Goal: Task Accomplishment & Management: Use online tool/utility

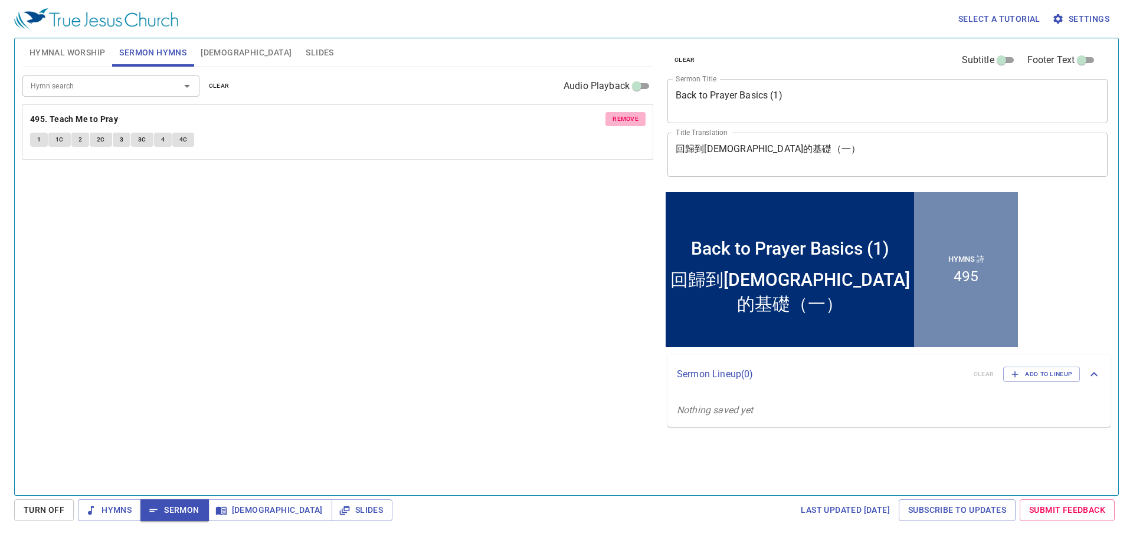
click at [632, 121] on span "remove" at bounding box center [625, 119] width 26 height 11
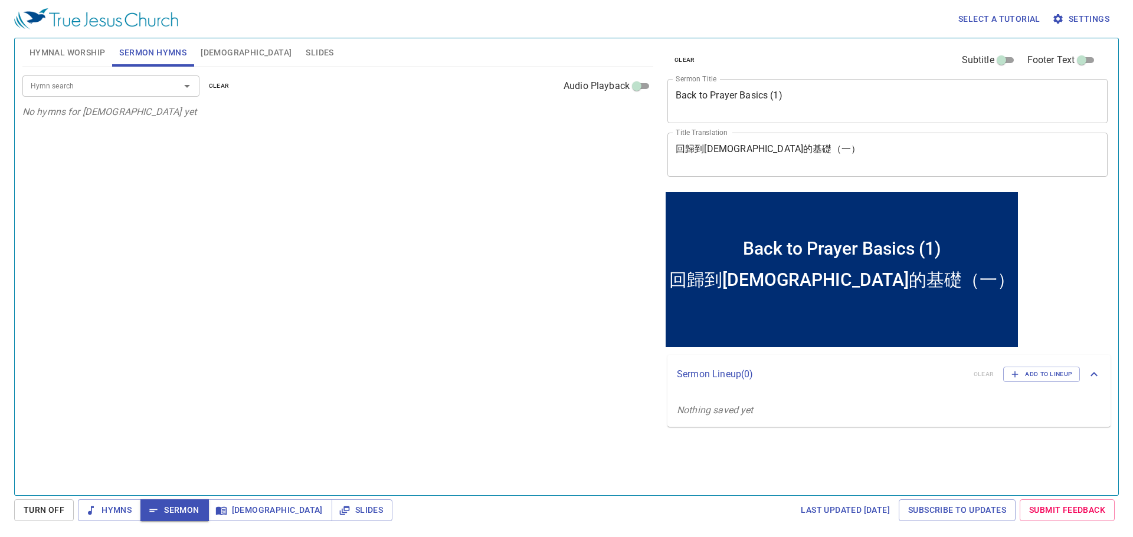
click at [63, 48] on span "Hymnal Worship" at bounding box center [67, 52] width 76 height 15
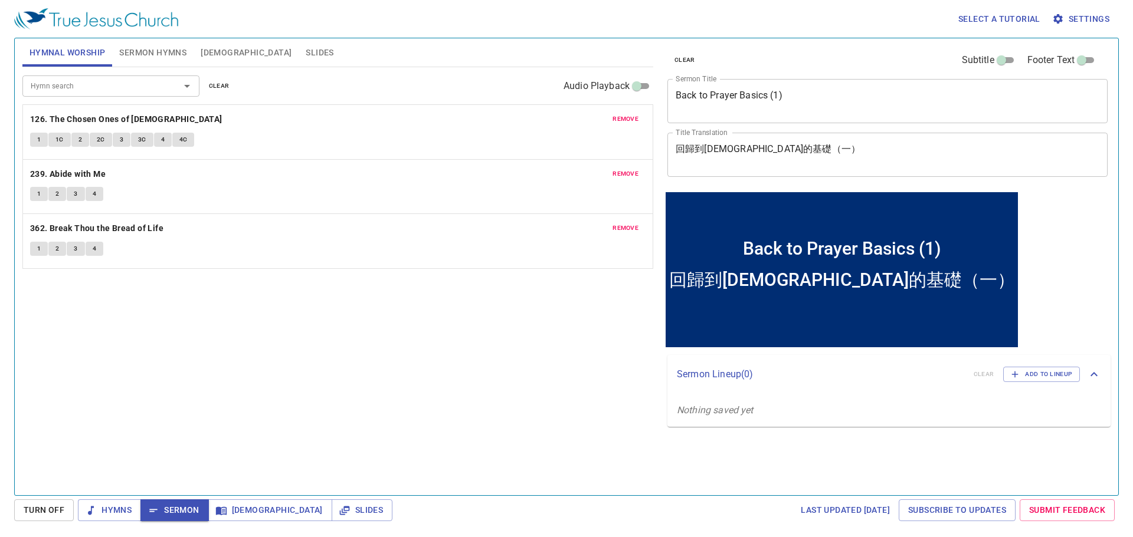
click at [635, 119] on span "remove" at bounding box center [625, 119] width 26 height 11
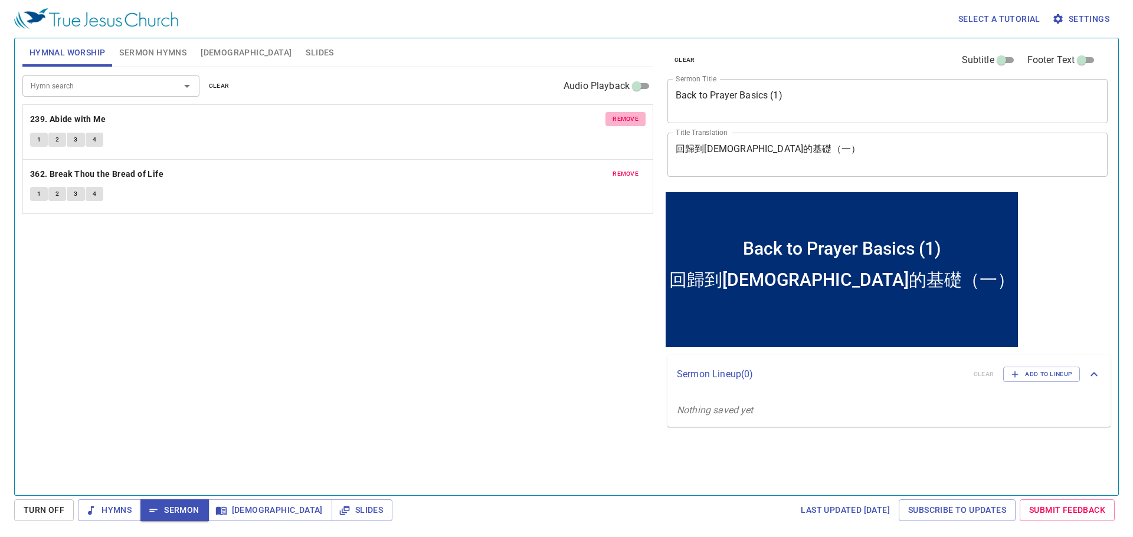
click at [635, 119] on span "remove" at bounding box center [625, 119] width 26 height 11
click at [635, 169] on span "remove" at bounding box center [625, 174] width 26 height 11
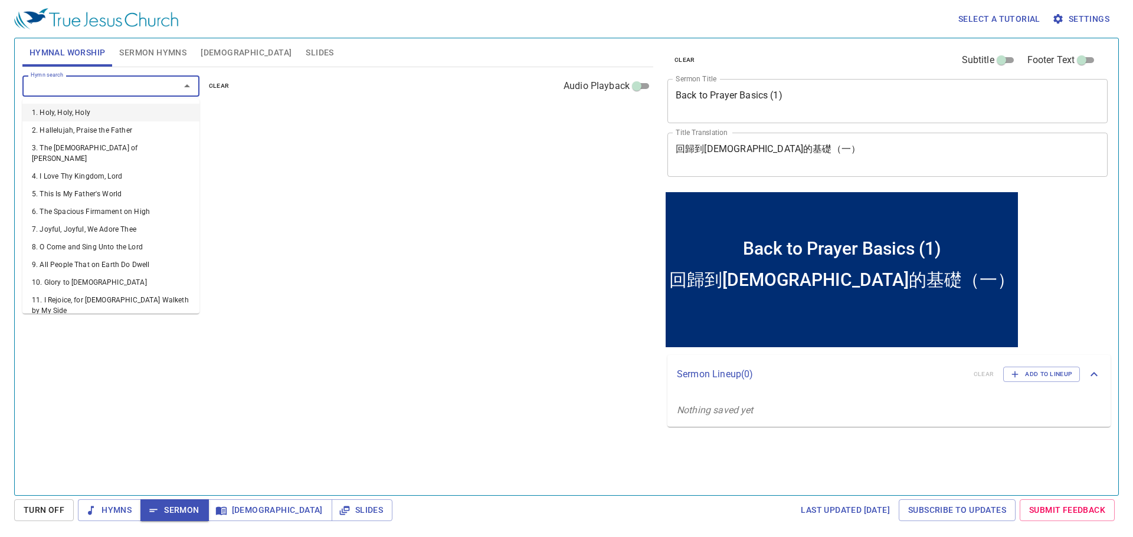
click at [132, 88] on input "Hymn search" at bounding box center [93, 86] width 135 height 14
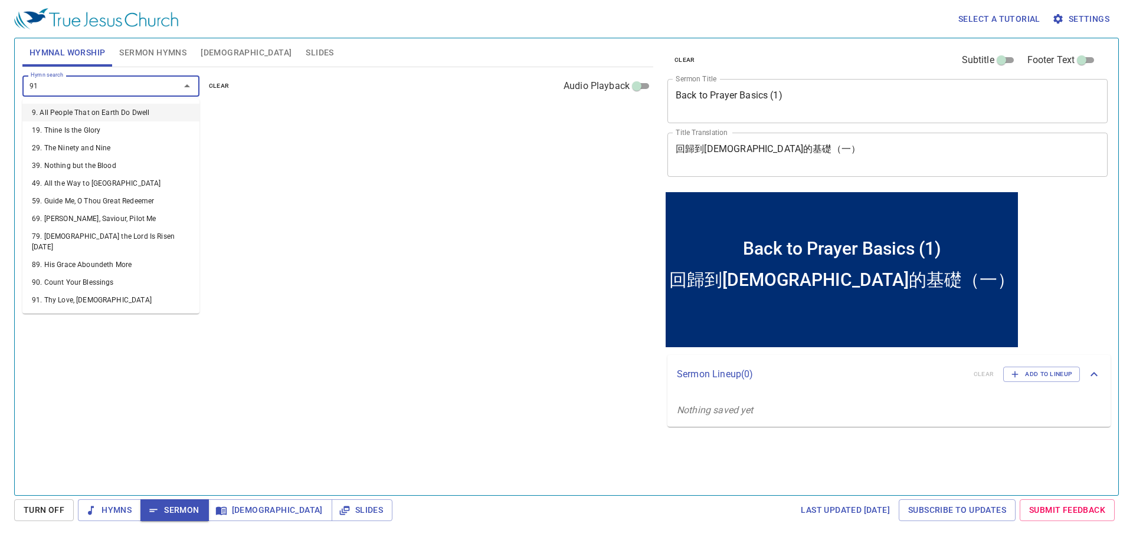
type input "91. Thy Love, [DEMOGRAPHIC_DATA]"
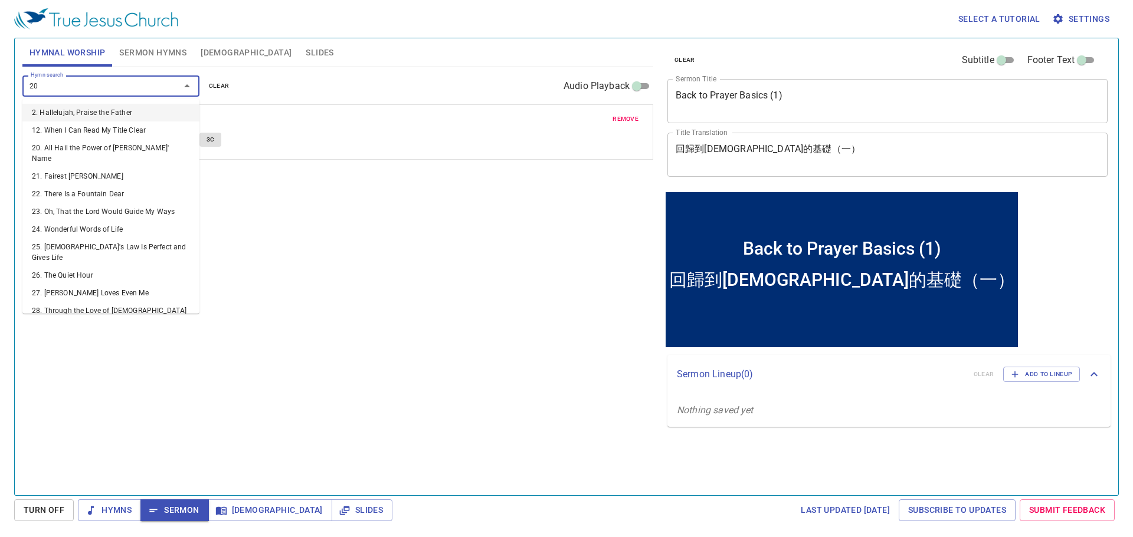
type input "208"
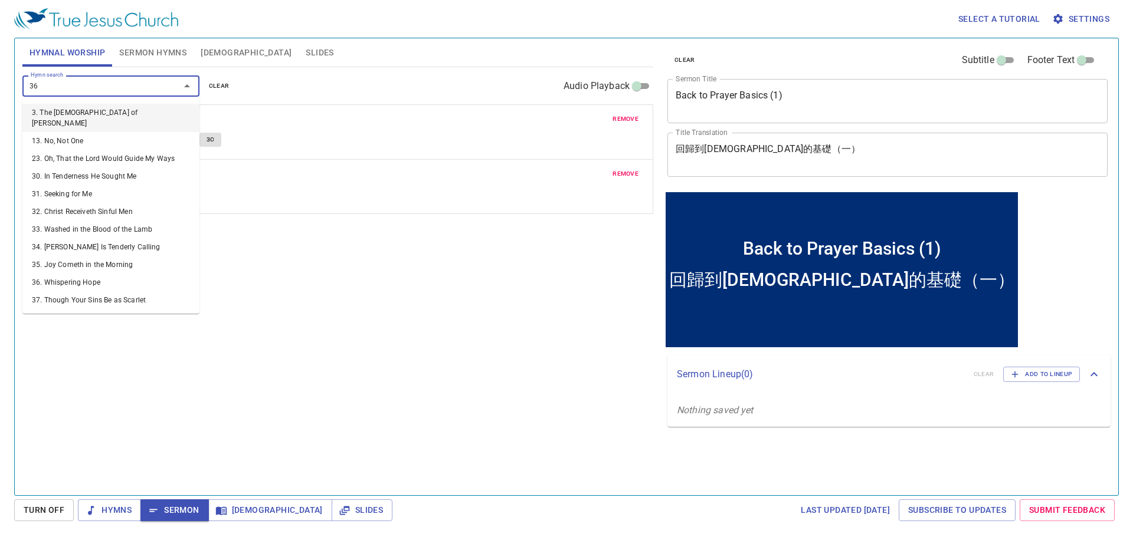
type input "361"
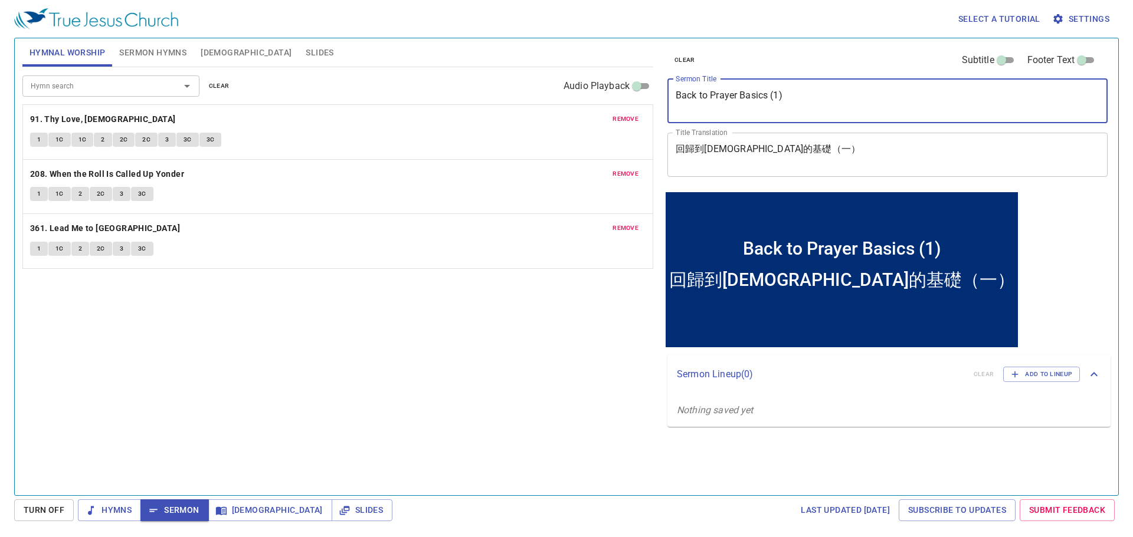
drag, startPoint x: 750, startPoint y: 100, endPoint x: 637, endPoint y: 91, distance: 113.7
click at [637, 91] on div "Hymnal Worship Sermon Hymns Bible Slides Hymn search Hymn search clear Audio Pl…" at bounding box center [566, 262] width 1097 height 457
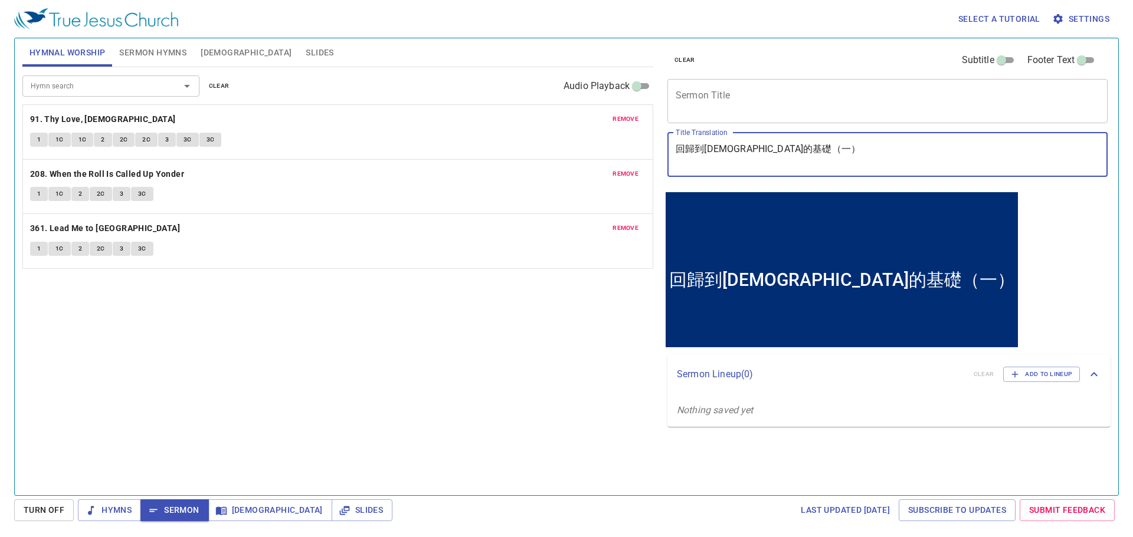
drag, startPoint x: 661, startPoint y: 142, endPoint x: 650, endPoint y: 142, distance: 11.2
click at [650, 142] on div "Hymnal Worship Sermon Hymns Bible Slides Hymn search Hymn search clear Audio Pl…" at bounding box center [566, 262] width 1097 height 457
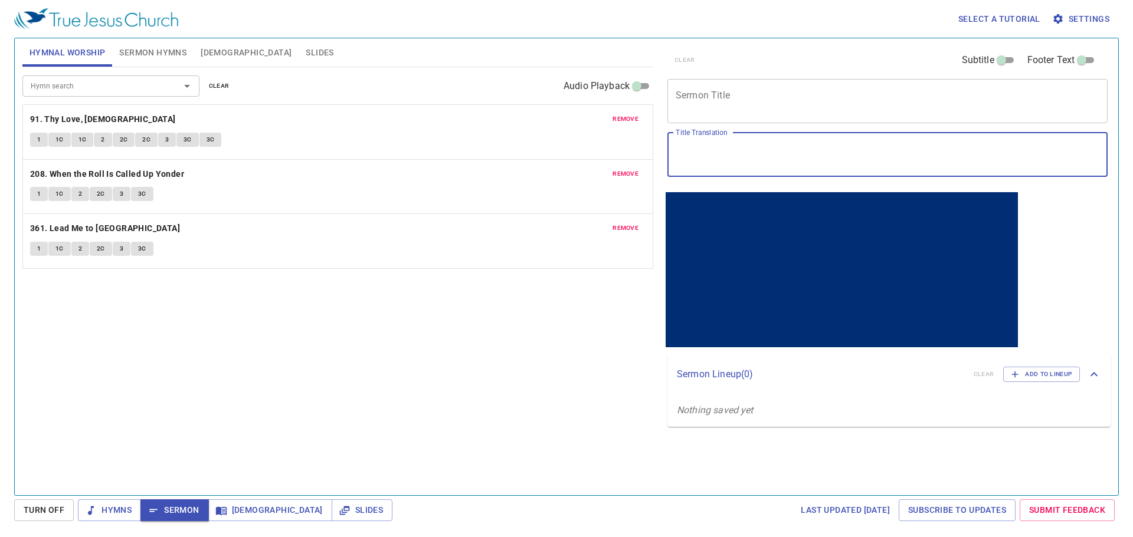
click at [770, 117] on div "x Sermon Title" at bounding box center [887, 101] width 440 height 44
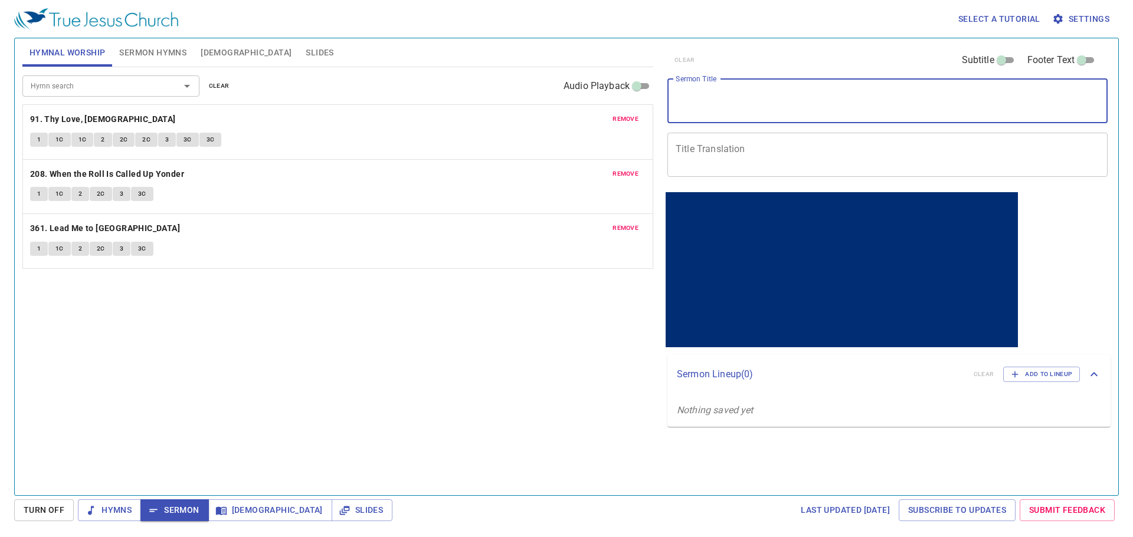
paste textarea "The Way of Salvation (1): Believe 救恩的道路 （1）：相信"
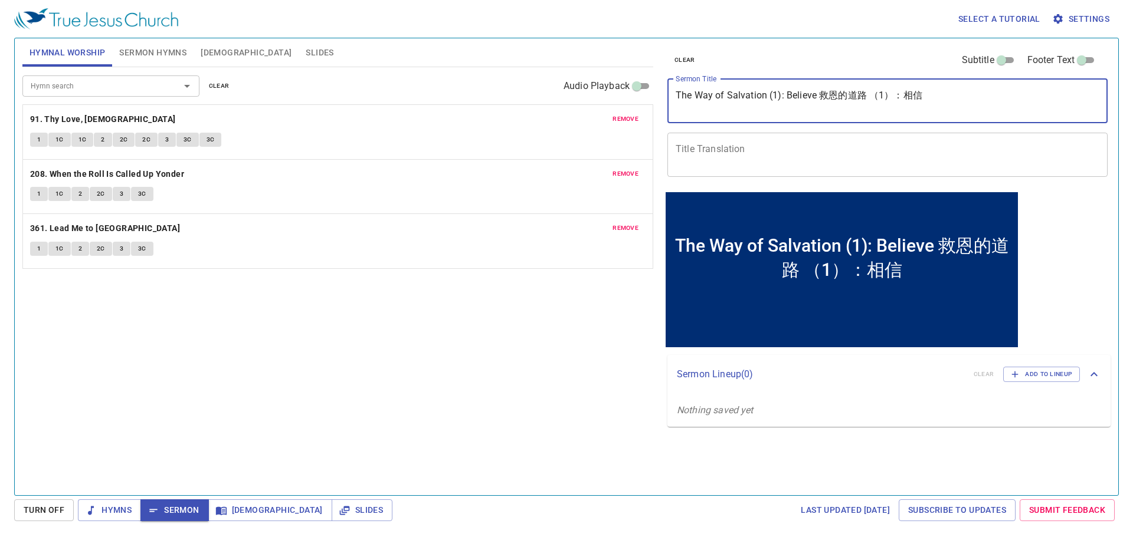
click at [774, 94] on textarea "The Way of Salvation (1): Believe 救恩的道路 （1）：相信" at bounding box center [887, 101] width 424 height 22
drag, startPoint x: 815, startPoint y: 96, endPoint x: 780, endPoint y: 96, distance: 34.2
click at [785, 100] on textarea "The Way of Salvation (3): Believe 救恩的道路 （1）：相信" at bounding box center [887, 101] width 424 height 22
click at [845, 92] on textarea "The Way of Salvation (3): 救恩的道路 （1）：相信" at bounding box center [887, 101] width 424 height 22
drag, startPoint x: 897, startPoint y: 99, endPoint x: 788, endPoint y: 94, distance: 108.6
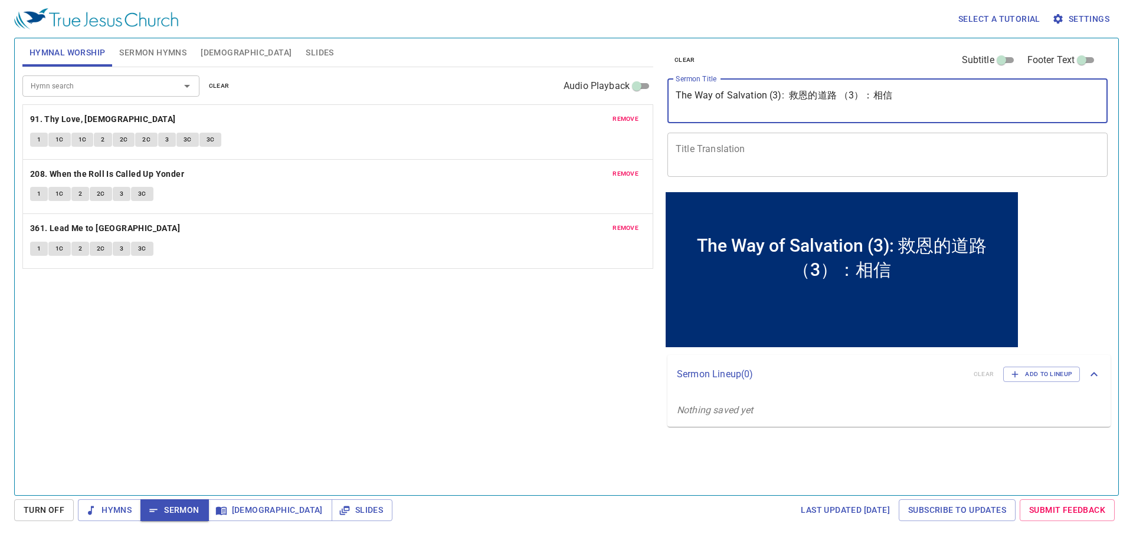
click at [788, 94] on textarea "The Way of Salvation (3): 救恩的道路 （3）：相信" at bounding box center [887, 101] width 424 height 22
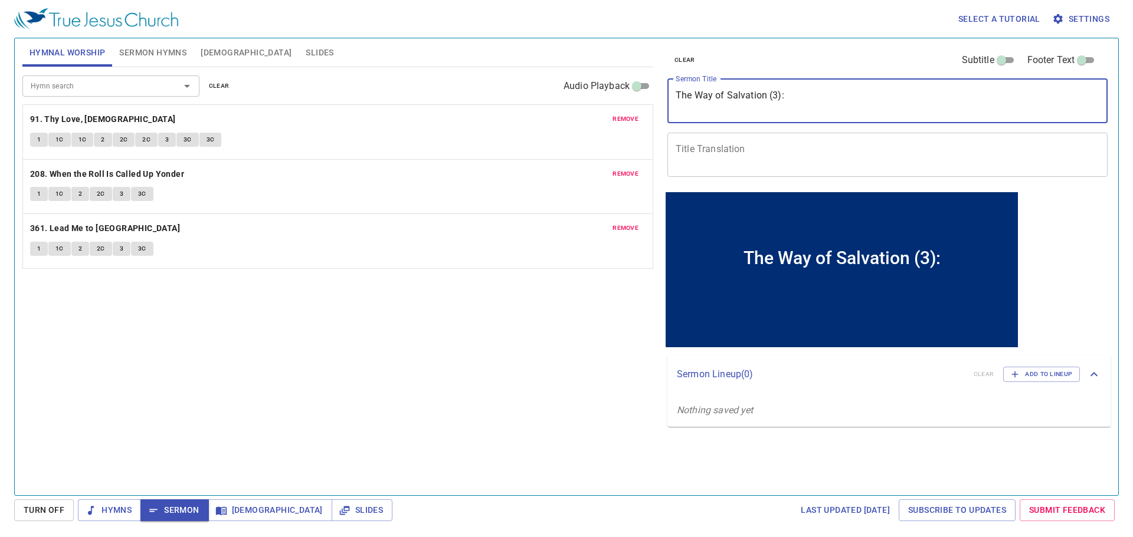
type textarea "The Way of Salvation (3):"
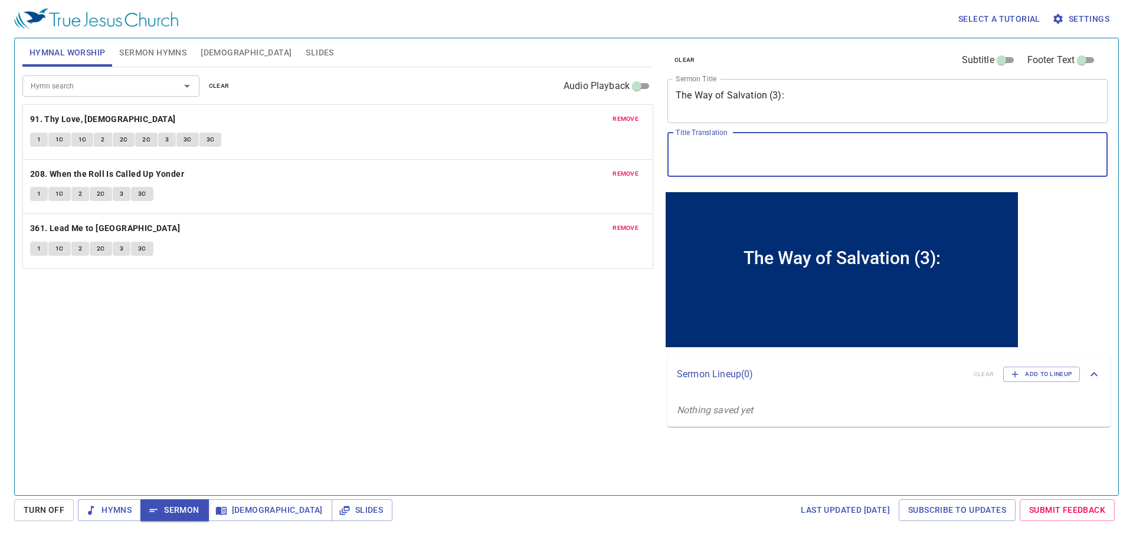
click at [790, 143] on textarea "Title Translation" at bounding box center [887, 154] width 424 height 22
paste textarea "救恩的道路 （3）：相信"
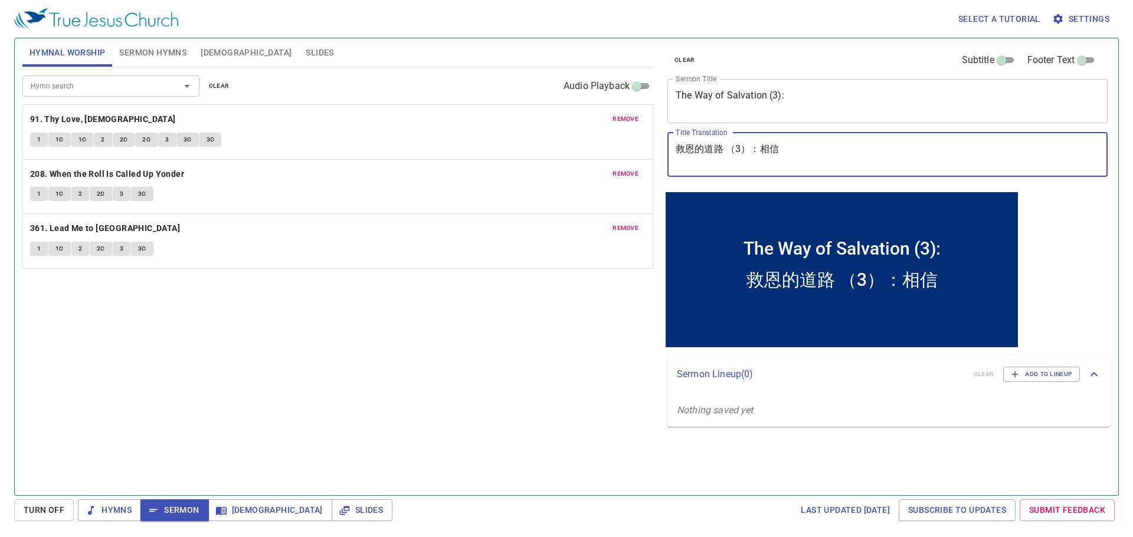
click at [731, 147] on textarea "救恩的道路 （3）：相信" at bounding box center [887, 154] width 424 height 22
type textarea "救恩的道路（3）：相信"
click at [729, 150] on textarea "救恩的道路（3）：相信" at bounding box center [887, 154] width 424 height 22
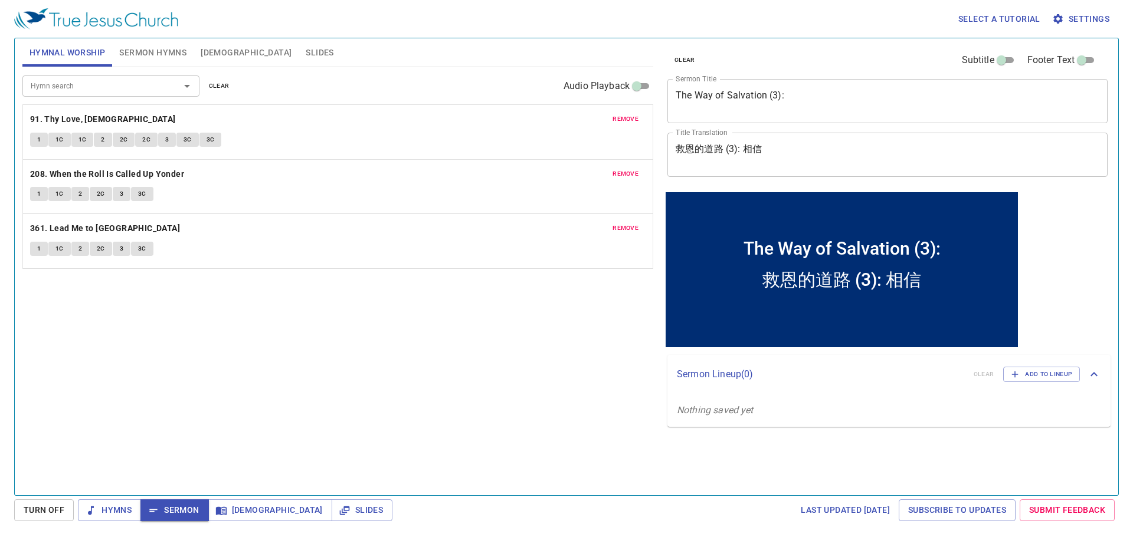
click at [787, 141] on div "救恩的道路 (3): 相信 x Title Translation" at bounding box center [887, 155] width 440 height 44
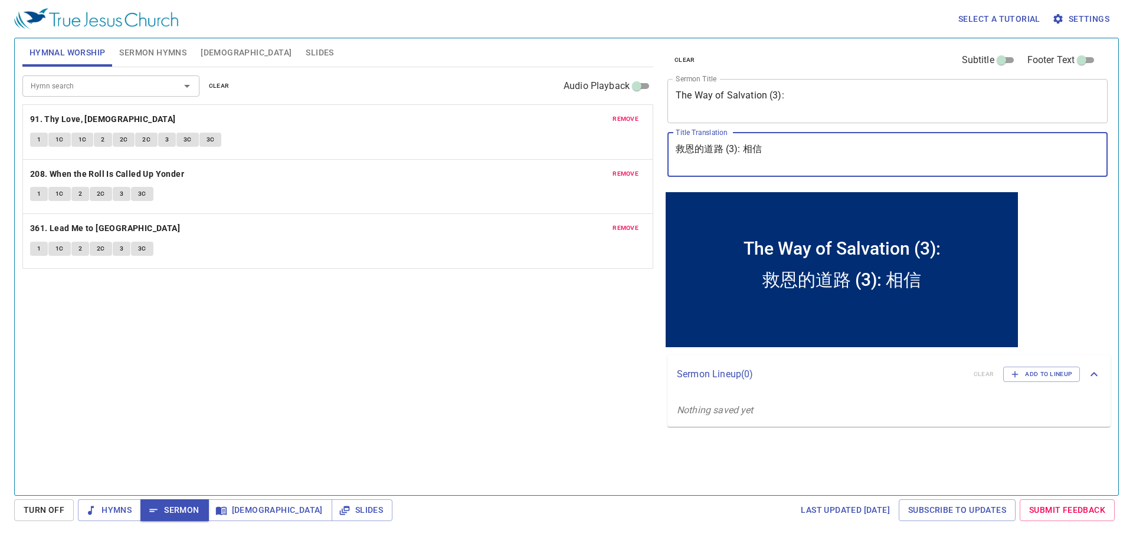
click at [786, 146] on textarea "救恩的道路 (3): 相信" at bounding box center [887, 154] width 424 height 22
type textarea "救恩的道路 (3):"
click at [487, 430] on div "Hymn search Hymn search clear Audio Playback remove 91. Thy Love, [DEMOGRAPHIC_…" at bounding box center [337, 276] width 631 height 418
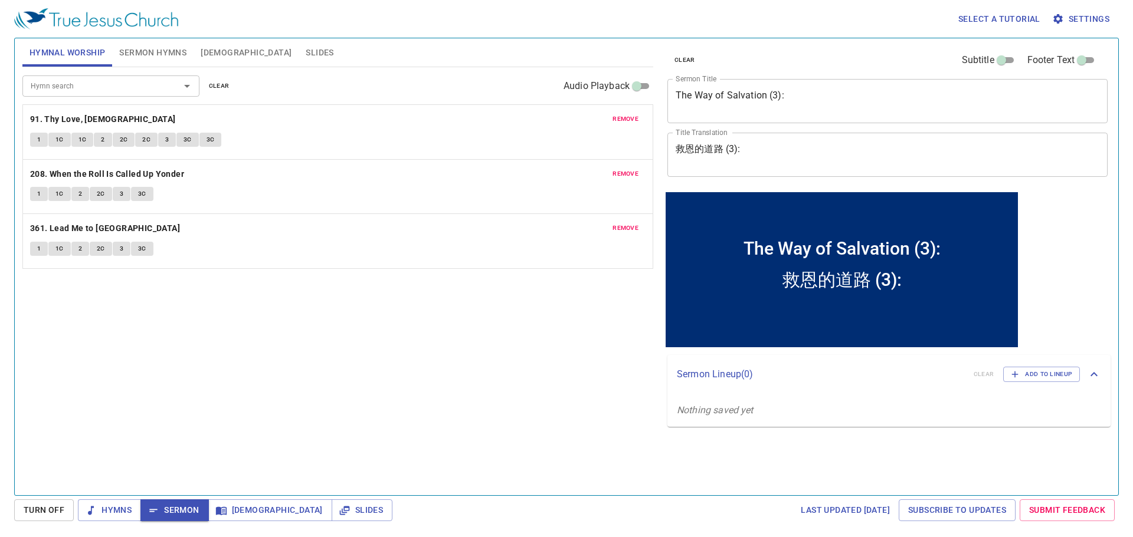
click at [809, 115] on div "The Way of Salvation (3): x Sermon Title" at bounding box center [887, 101] width 440 height 44
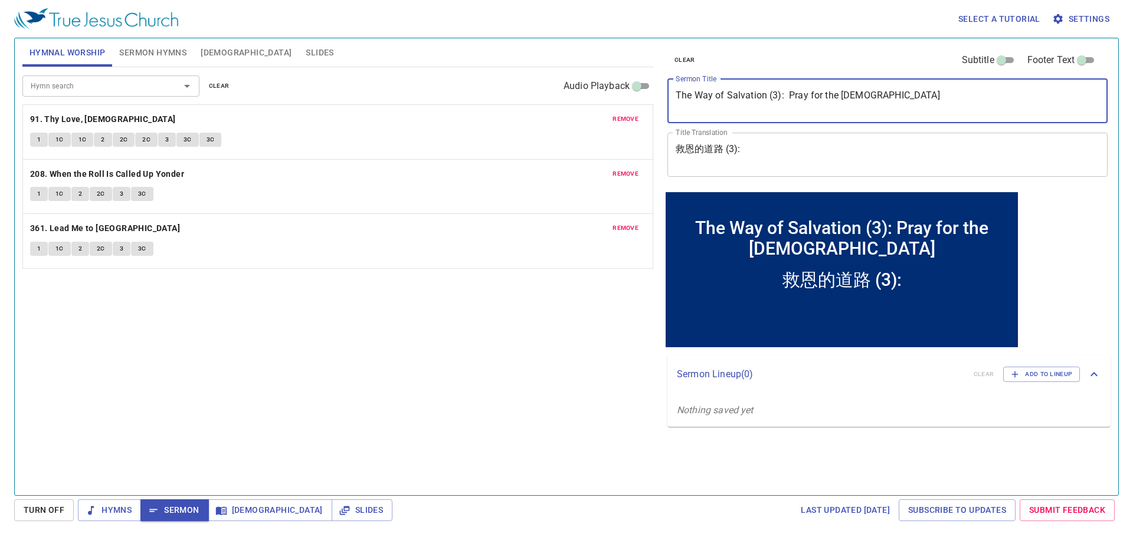
click at [783, 94] on textarea "The Way of Salvation (3): Pray for the Holy Spirit" at bounding box center [887, 101] width 424 height 22
click at [789, 142] on div "救恩的道路 (3): x Title Translation" at bounding box center [887, 155] width 440 height 44
click at [834, 94] on textarea "The Way of Salvation (3): Pray for the Holy Spirit" at bounding box center [887, 101] width 424 height 22
type textarea "The Way of Salvation (3): Pray for the Holy Spirit"
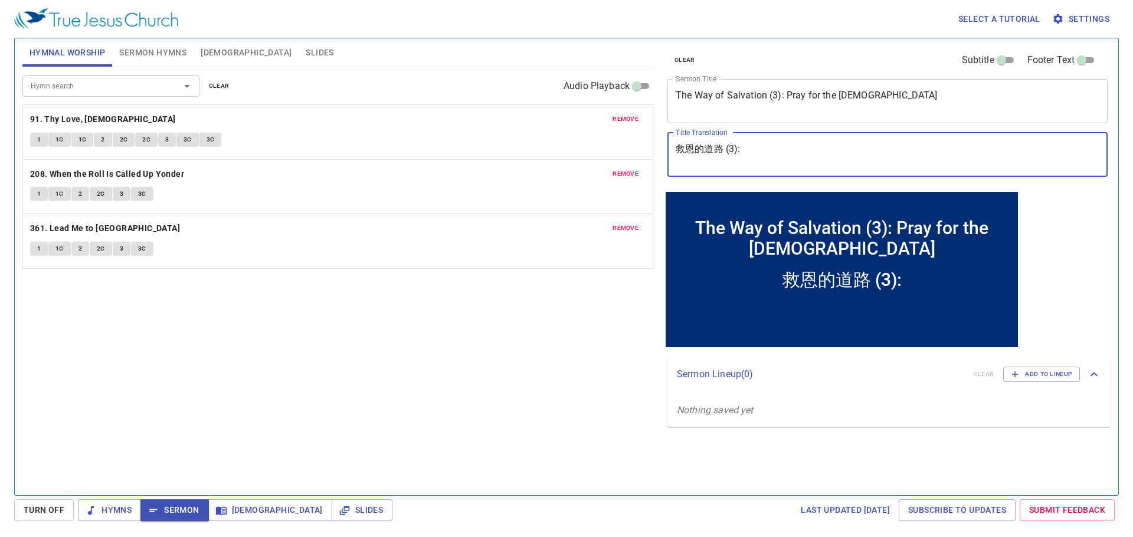
click at [789, 160] on textarea "救恩的道路 (3):" at bounding box center [887, 154] width 424 height 22
click at [820, 147] on textarea "救恩的道路 (3):" at bounding box center [887, 154] width 424 height 22
paste textarea "祈求聖靈"
click at [750, 146] on textarea "救恩的道路 (3): 祈求聖靈" at bounding box center [887, 154] width 424 height 22
type textarea "救恩的道路 (3): 求聖靈"
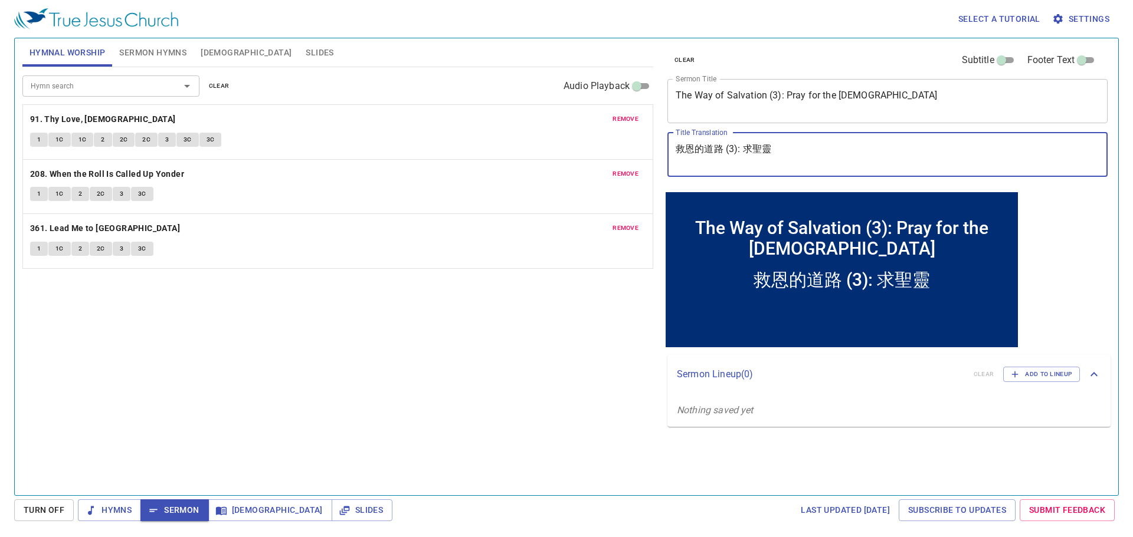
click at [340, 379] on div "Hymn search Hymn search clear Audio Playback remove 91. Thy Love, Jesus 1 1C 1C…" at bounding box center [337, 276] width 631 height 418
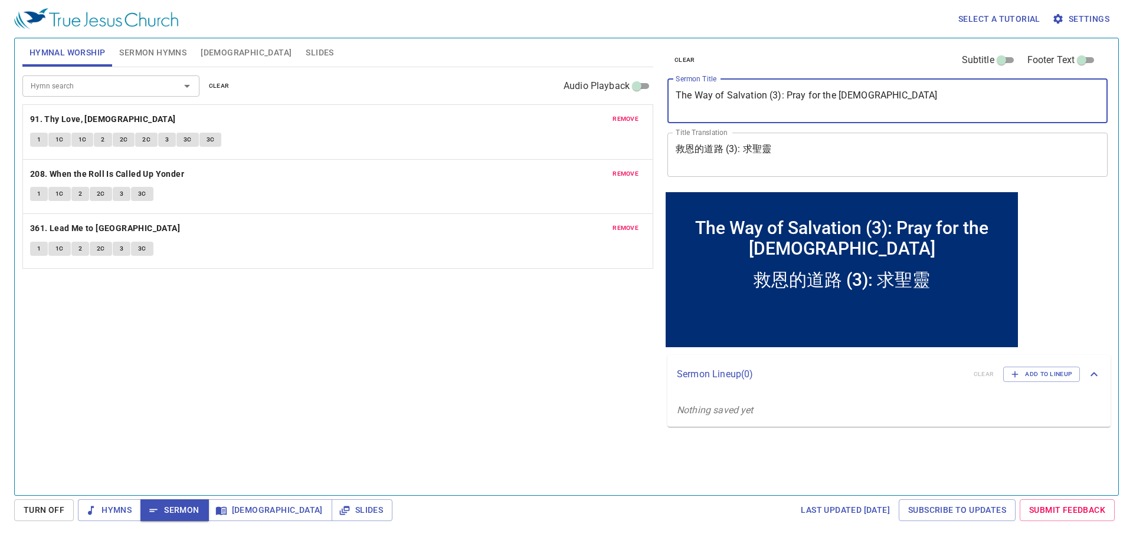
drag, startPoint x: 897, startPoint y: 100, endPoint x: 668, endPoint y: 86, distance: 228.8
click at [668, 86] on div "The Way of Salvation (3): Pray for the Holy Spirit x Sermon Title" at bounding box center [887, 101] width 440 height 44
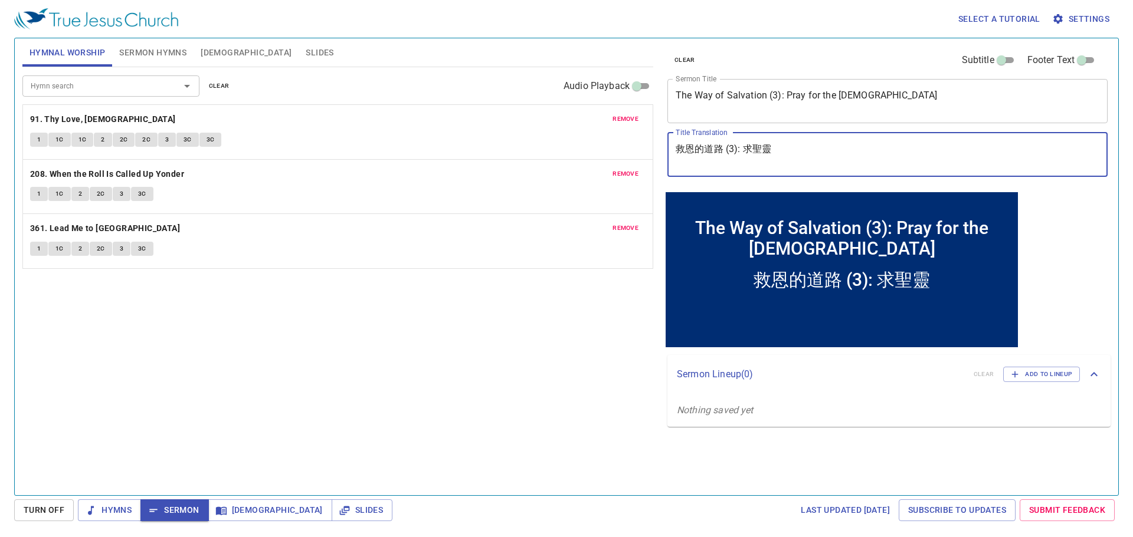
drag, startPoint x: 714, startPoint y: 138, endPoint x: 653, endPoint y: 136, distance: 61.4
click at [653, 136] on div "Hymnal Worship Sermon Hymns Bible Slides Hymn search Hymn search clear Audio Pl…" at bounding box center [566, 262] width 1097 height 457
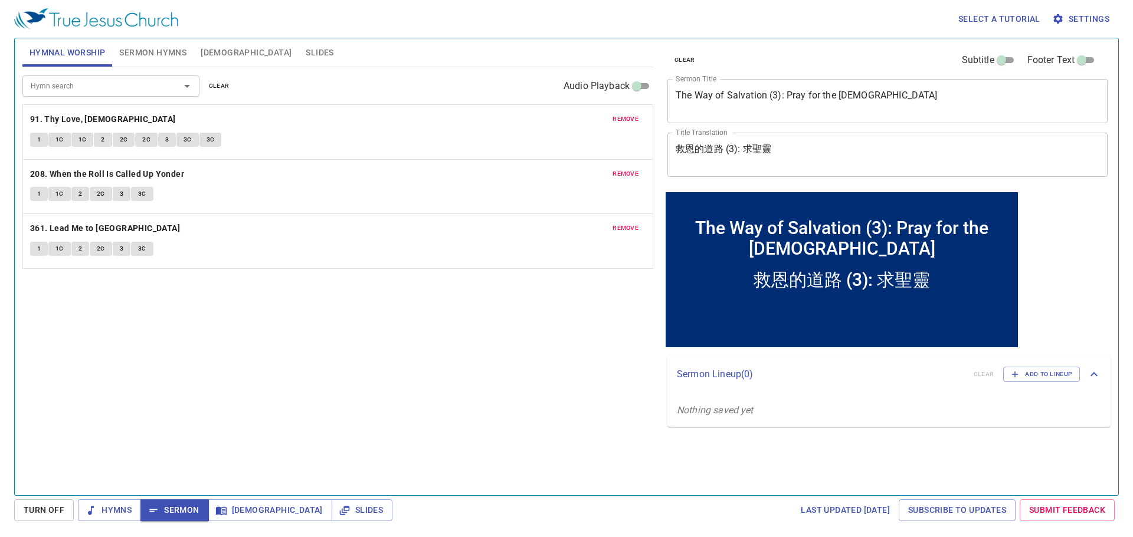
click at [556, 449] on div "Hymn search Hymn search clear Audio Playback remove 91. Thy Love, [DEMOGRAPHIC_…" at bounding box center [337, 276] width 631 height 418
click at [137, 61] on button "Sermon Hymns" at bounding box center [152, 52] width 81 height 28
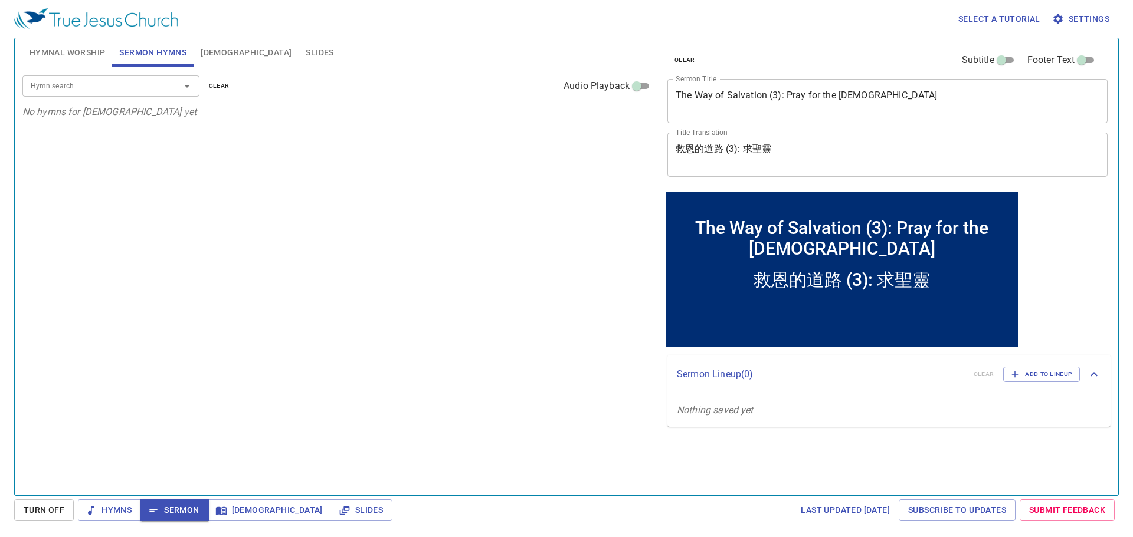
click at [122, 84] on input "Hymn search" at bounding box center [93, 86] width 135 height 14
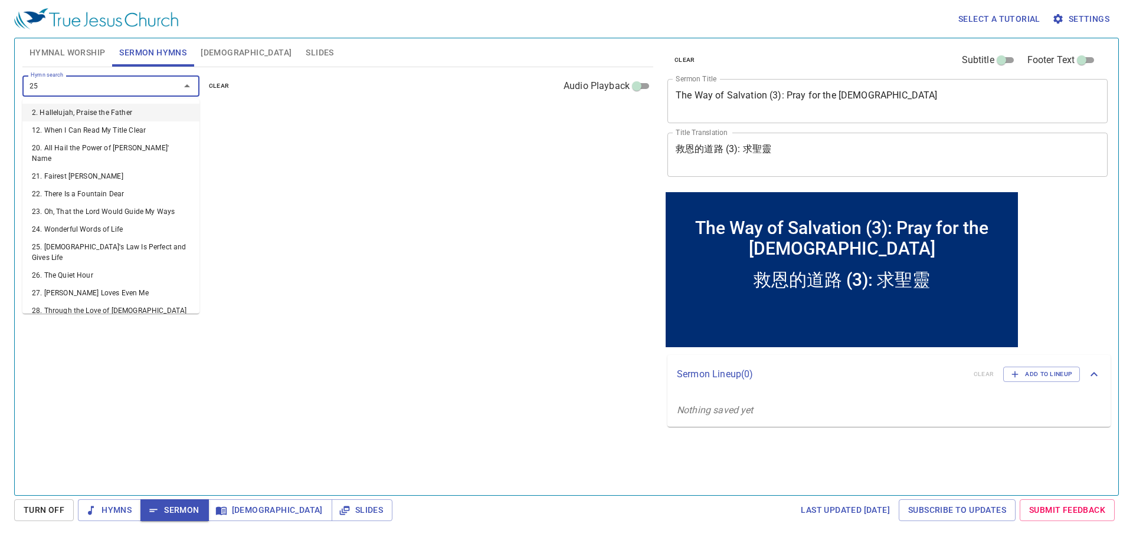
type input "252"
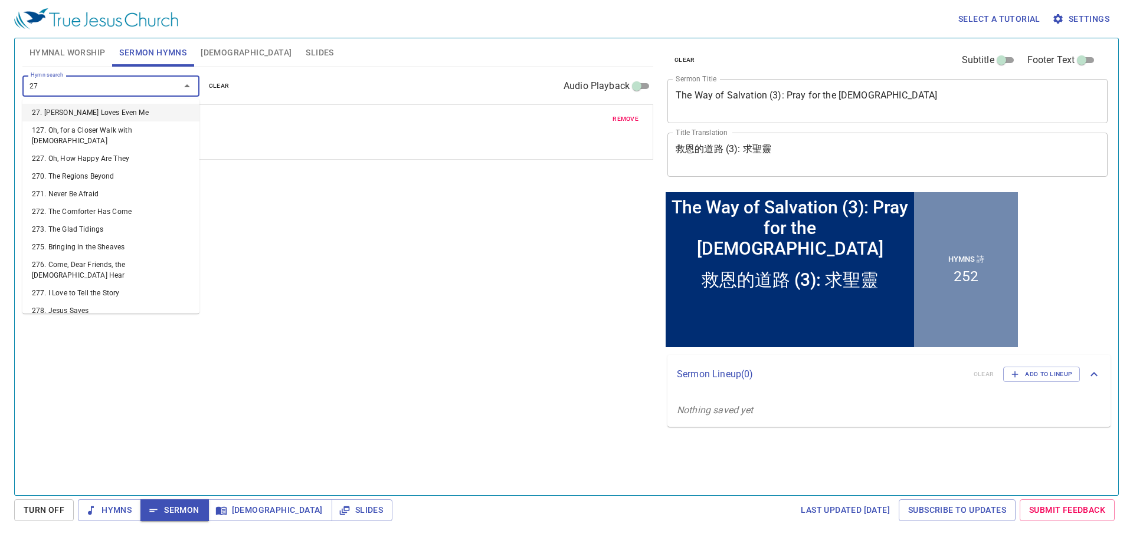
type input "272"
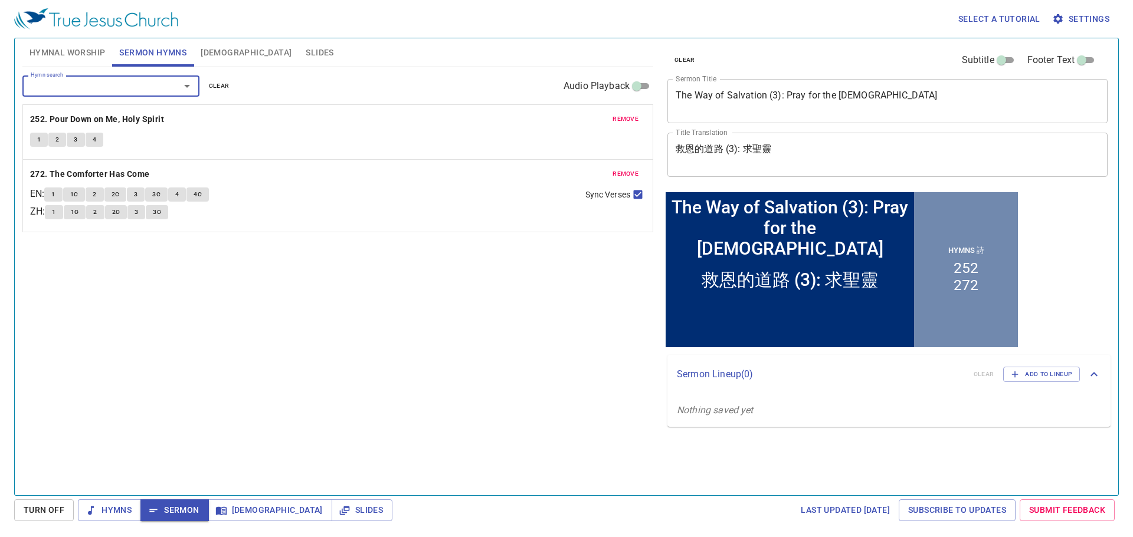
click at [356, 458] on div "Hymn search Hymn search clear Audio Playback remove 252. Pour Down on Me, [DEMO…" at bounding box center [337, 276] width 631 height 418
click at [432, 343] on div "Hymn search Hymn search clear Audio Playback remove 252. Pour Down on Me, [DEMO…" at bounding box center [337, 276] width 631 height 418
click at [114, 516] on span "Hymns" at bounding box center [109, 510] width 44 height 15
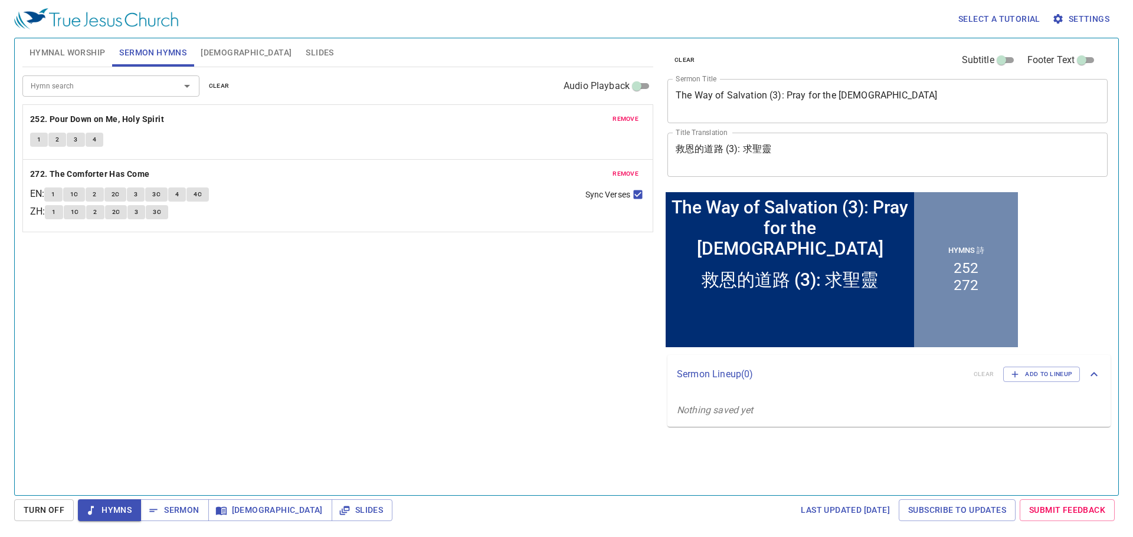
click at [50, 50] on span "Hymnal Worship" at bounding box center [67, 52] width 76 height 15
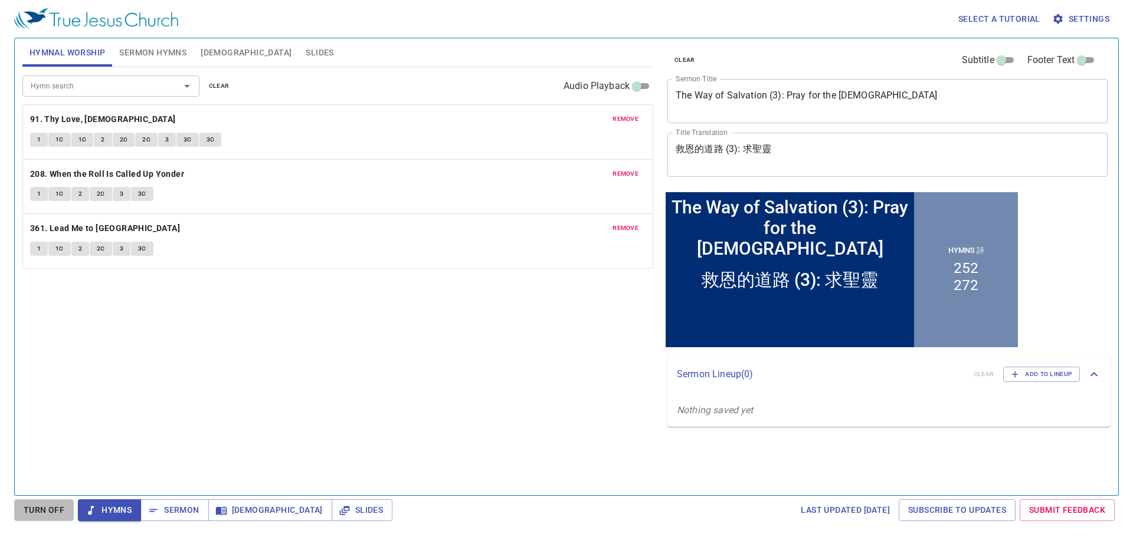
click at [60, 503] on span "Turn Off" at bounding box center [44, 510] width 41 height 15
click at [149, 414] on div "Hymn search Hymn search clear Audio Playback remove 91. Thy Love, Jesus 1 1C 1C…" at bounding box center [337, 276] width 631 height 418
click at [83, 120] on b "91. Thy Love, [DEMOGRAPHIC_DATA]" at bounding box center [103, 119] width 146 height 15
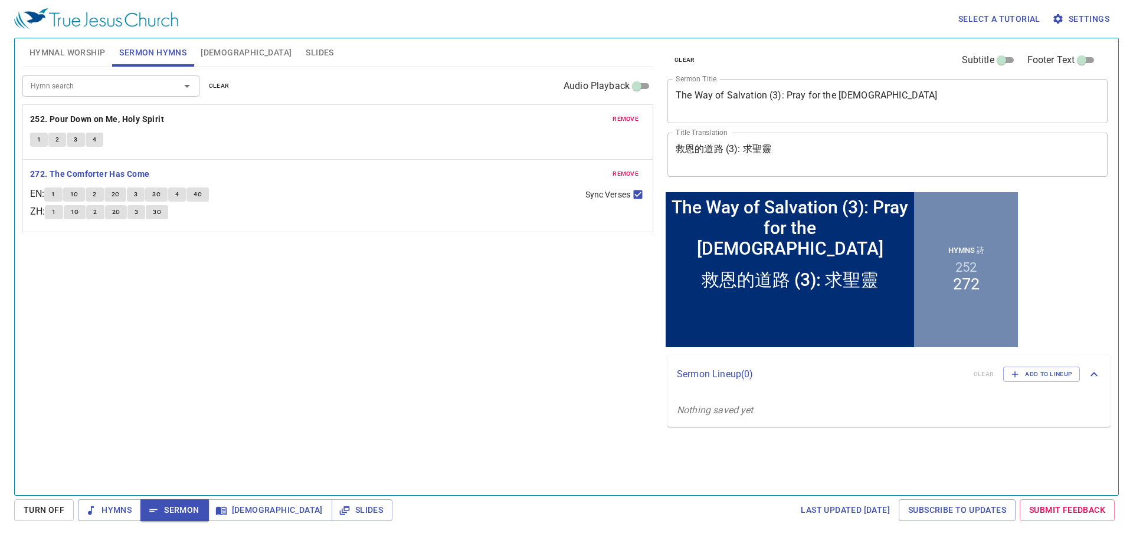
click at [484, 314] on div "Hymn search Hymn search clear Audio Playback remove 252. Pour Down on Me, [DEMO…" at bounding box center [337, 276] width 631 height 418
